Goal: Find specific page/section: Find specific page/section

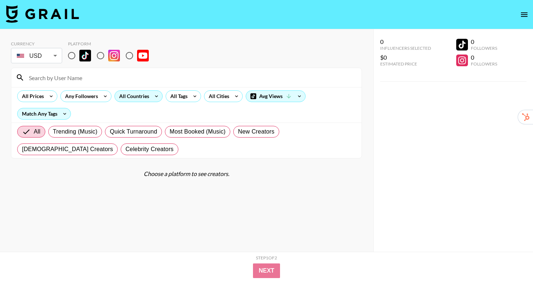
click at [152, 96] on icon at bounding box center [157, 96] width 12 height 11
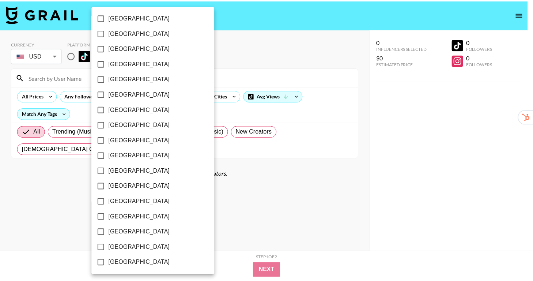
scroll to position [571, 0]
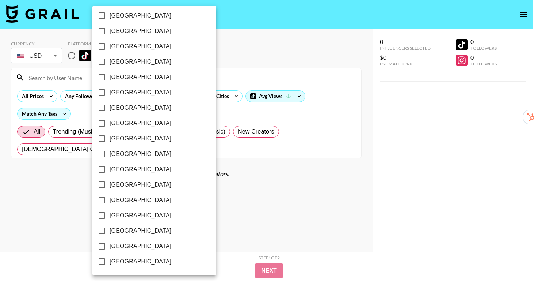
click at [131, 244] on span "[GEOGRAPHIC_DATA]" at bounding box center [141, 246] width 62 height 9
click at [110, 244] on input "[GEOGRAPHIC_DATA]" at bounding box center [101, 245] width 15 height 15
checkbox input "true"
click at [220, 53] on div at bounding box center [269, 140] width 538 height 281
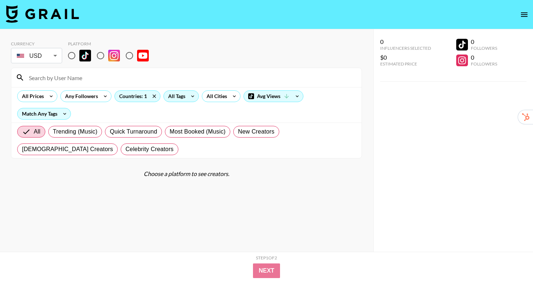
click at [180, 99] on div "All Tags" at bounding box center [175, 96] width 23 height 11
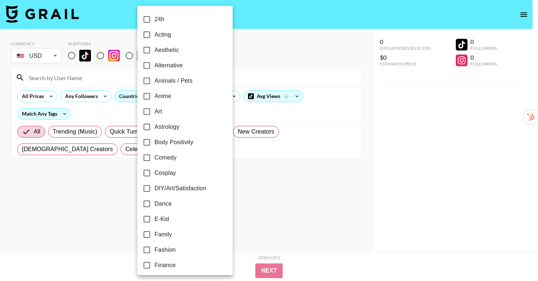
click at [171, 64] on span "Alternative" at bounding box center [169, 65] width 28 height 9
click at [155, 64] on input "Alternative" at bounding box center [146, 65] width 15 height 15
checkbox input "true"
click at [365, 71] on div at bounding box center [269, 140] width 538 height 281
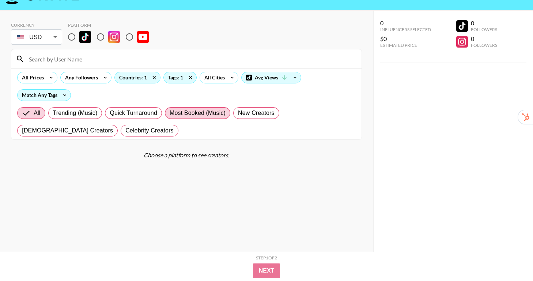
scroll to position [29, 0]
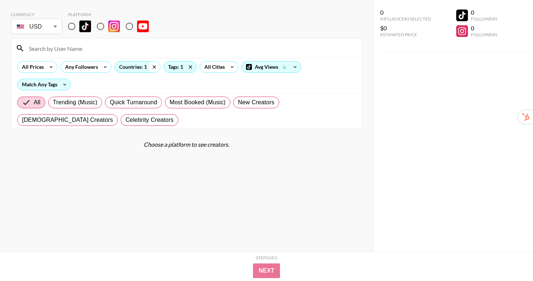
click at [155, 66] on icon at bounding box center [154, 66] width 12 height 11
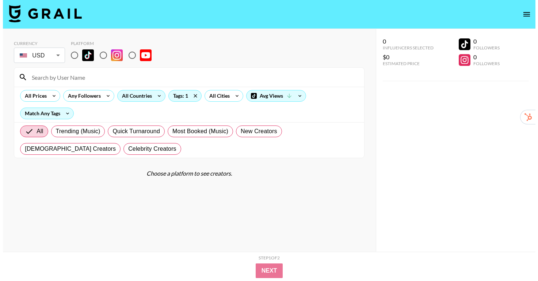
scroll to position [0, 0]
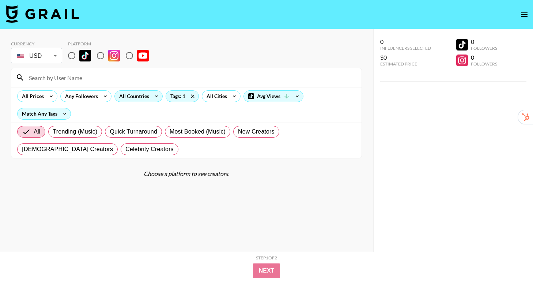
click at [71, 55] on input "radio" at bounding box center [71, 55] width 15 height 15
radio input "true"
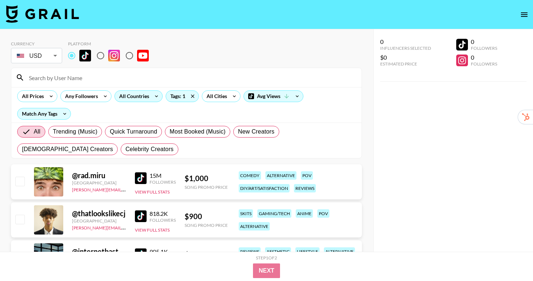
click at [136, 98] on div "All Countries" at bounding box center [133, 96] width 36 height 11
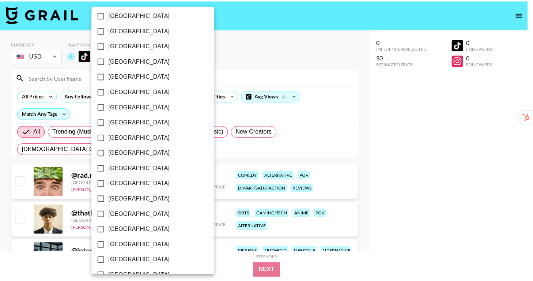
scroll to position [571, 0]
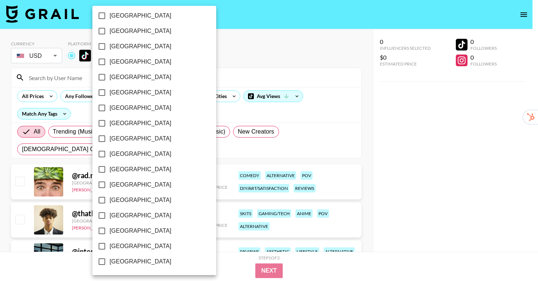
click at [127, 244] on span "[GEOGRAPHIC_DATA]" at bounding box center [141, 246] width 62 height 9
click at [110, 244] on input "[GEOGRAPHIC_DATA]" at bounding box center [101, 245] width 15 height 15
checkbox input "true"
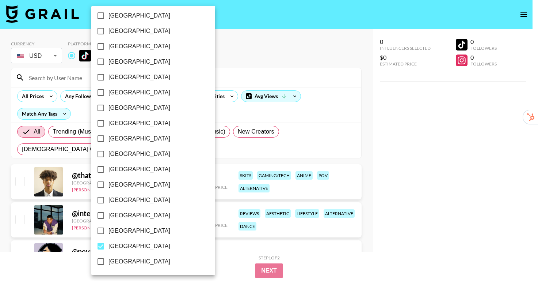
click at [369, 123] on div at bounding box center [269, 140] width 538 height 281
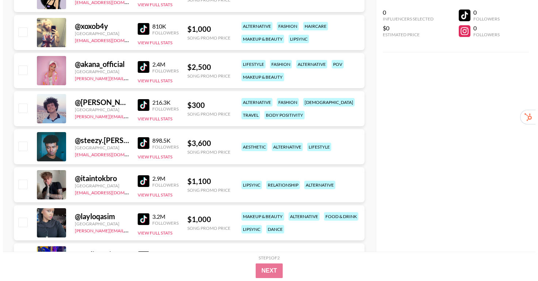
scroll to position [0, 0]
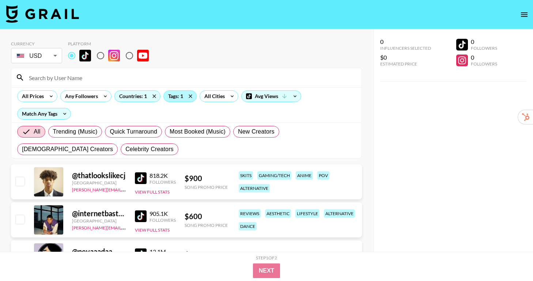
click at [180, 96] on div "Tags: 1" at bounding box center [180, 96] width 33 height 11
